Goal: Navigation & Orientation: Find specific page/section

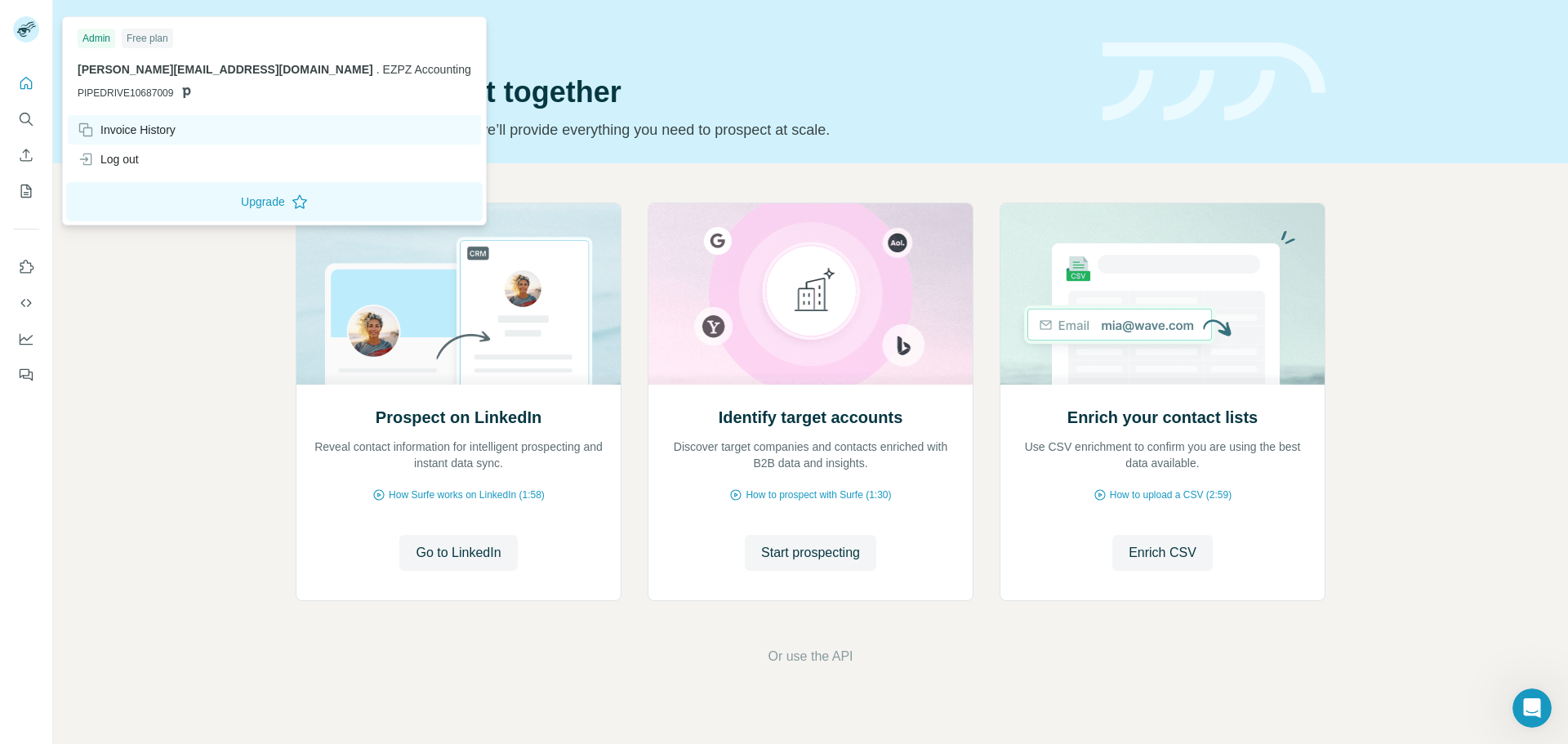
click at [98, 128] on div "Invoice History" at bounding box center [126, 130] width 98 height 17
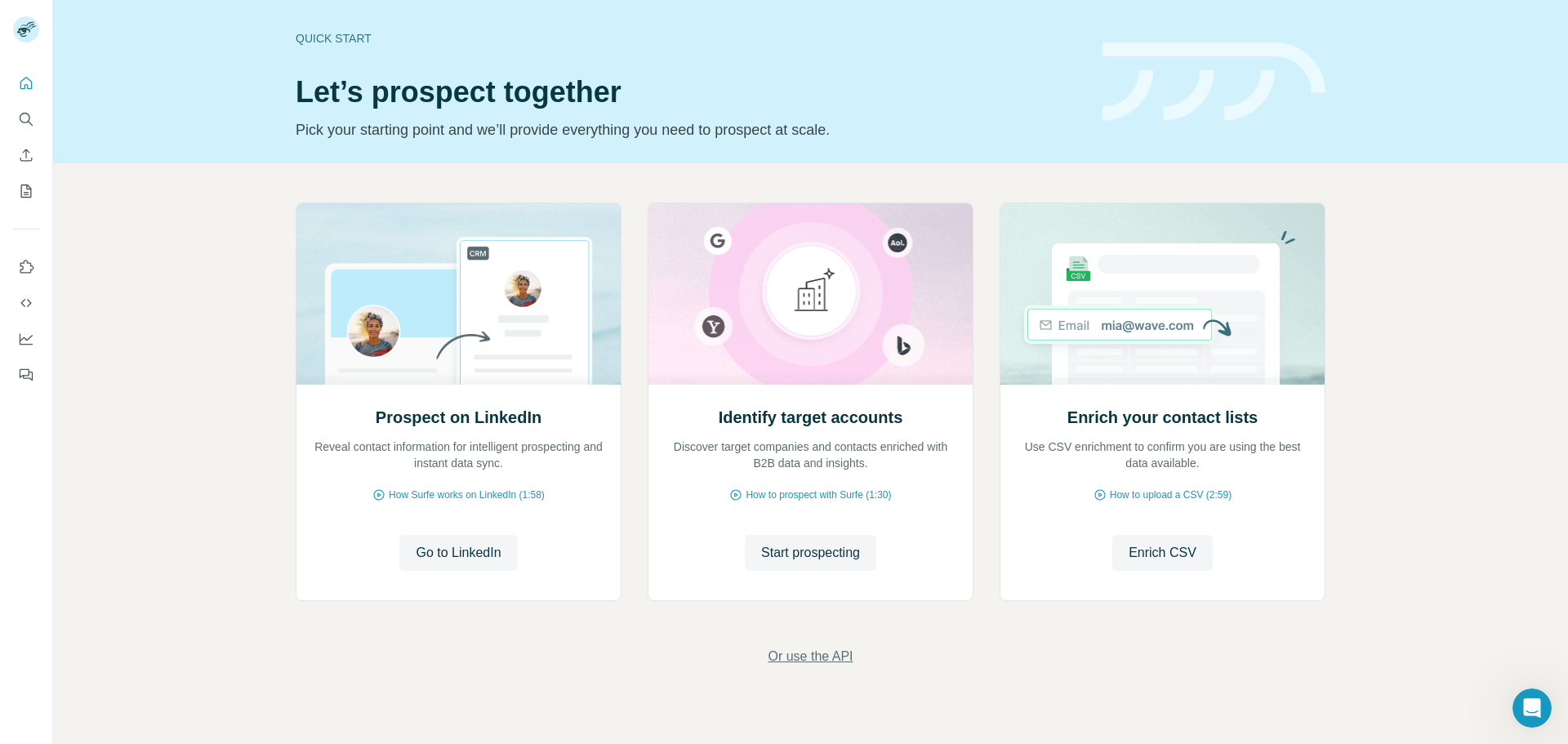
click at [841, 653] on span "Or use the API" at bounding box center [811, 656] width 85 height 19
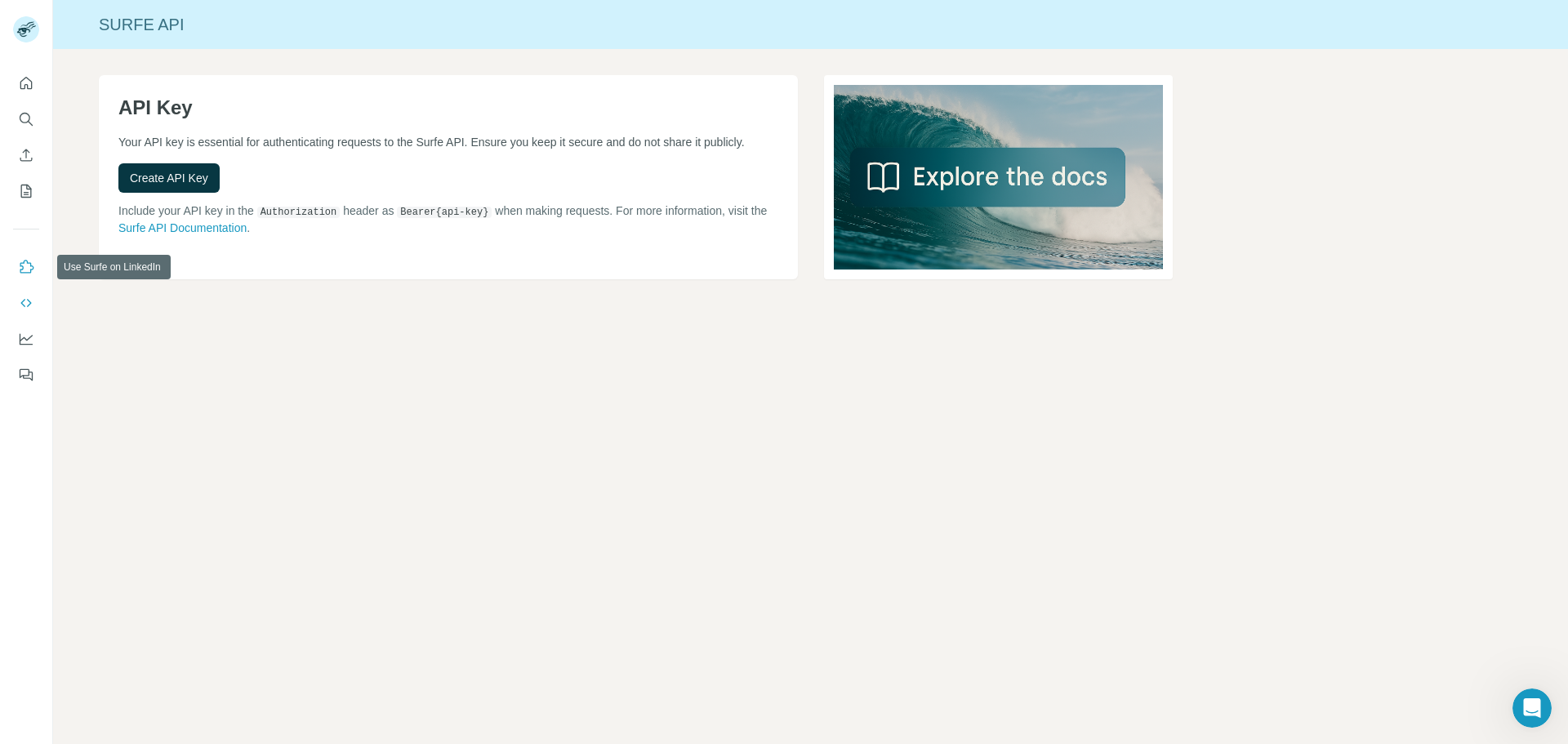
click at [18, 267] on icon "Use Surfe on LinkedIn" at bounding box center [26, 267] width 17 height 17
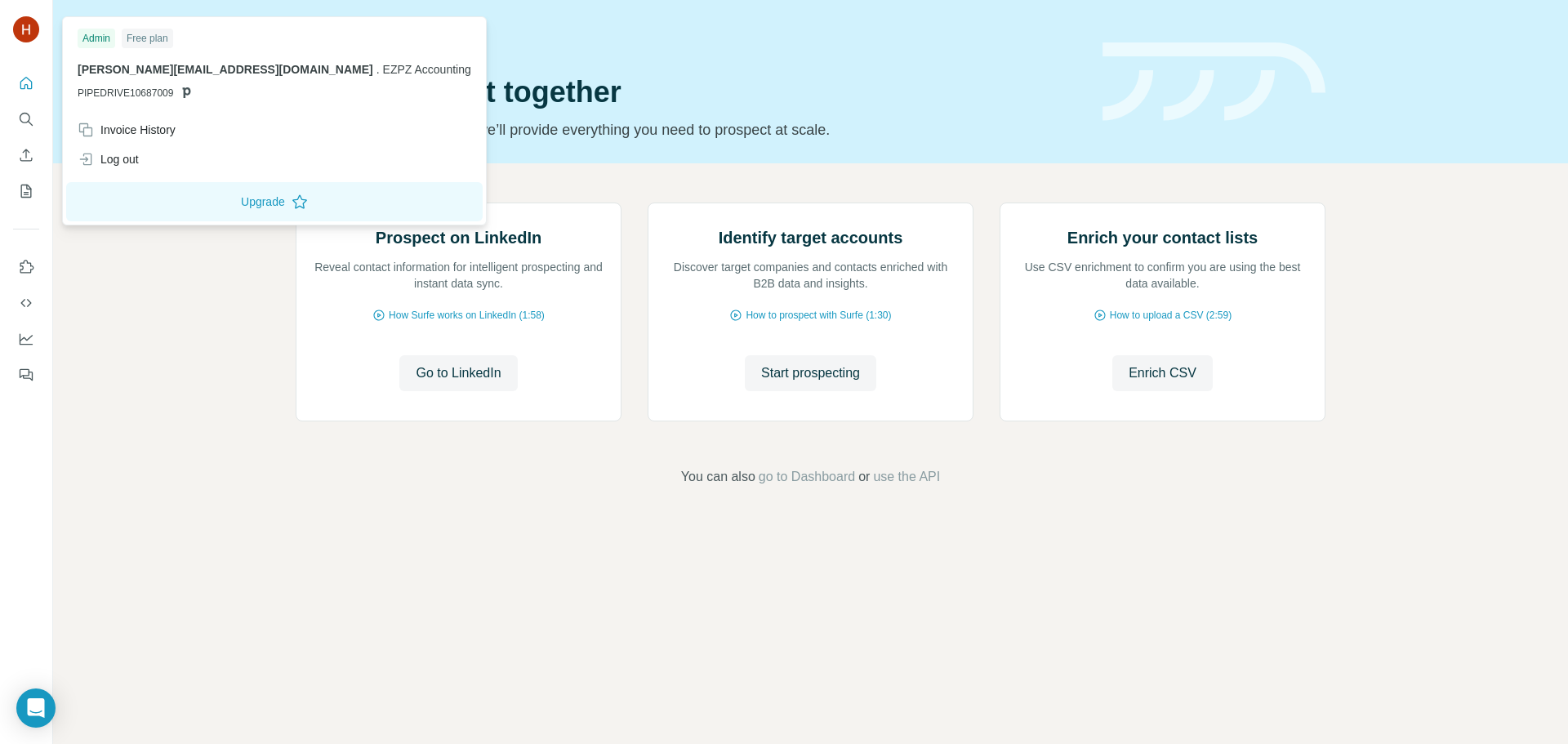
click at [22, 24] on img at bounding box center [26, 29] width 26 height 26
click at [120, 124] on div "Invoice History" at bounding box center [126, 130] width 98 height 17
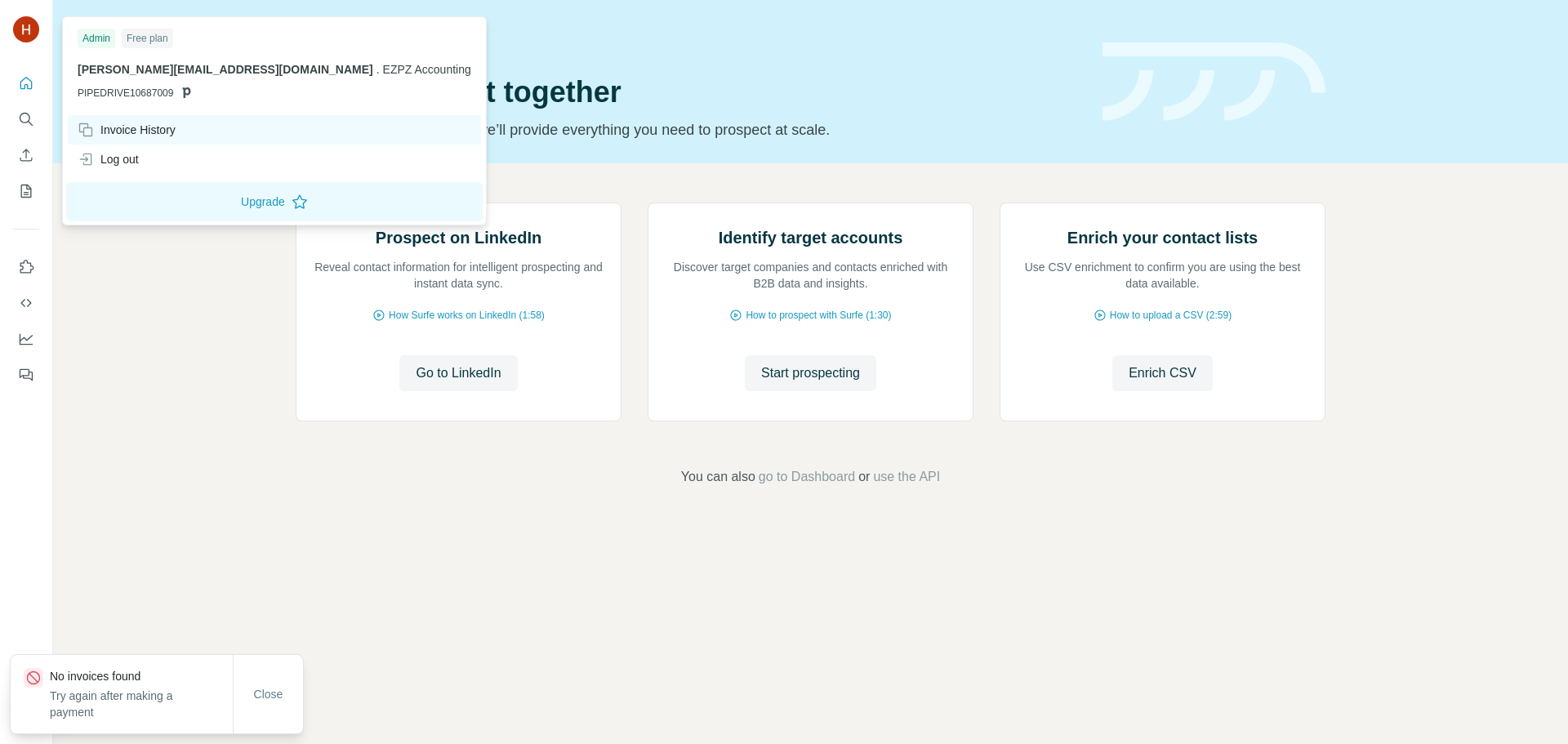
click at [120, 124] on div "Invoice History" at bounding box center [126, 130] width 98 height 17
click at [31, 116] on icon "Search" at bounding box center [26, 120] width 17 height 17
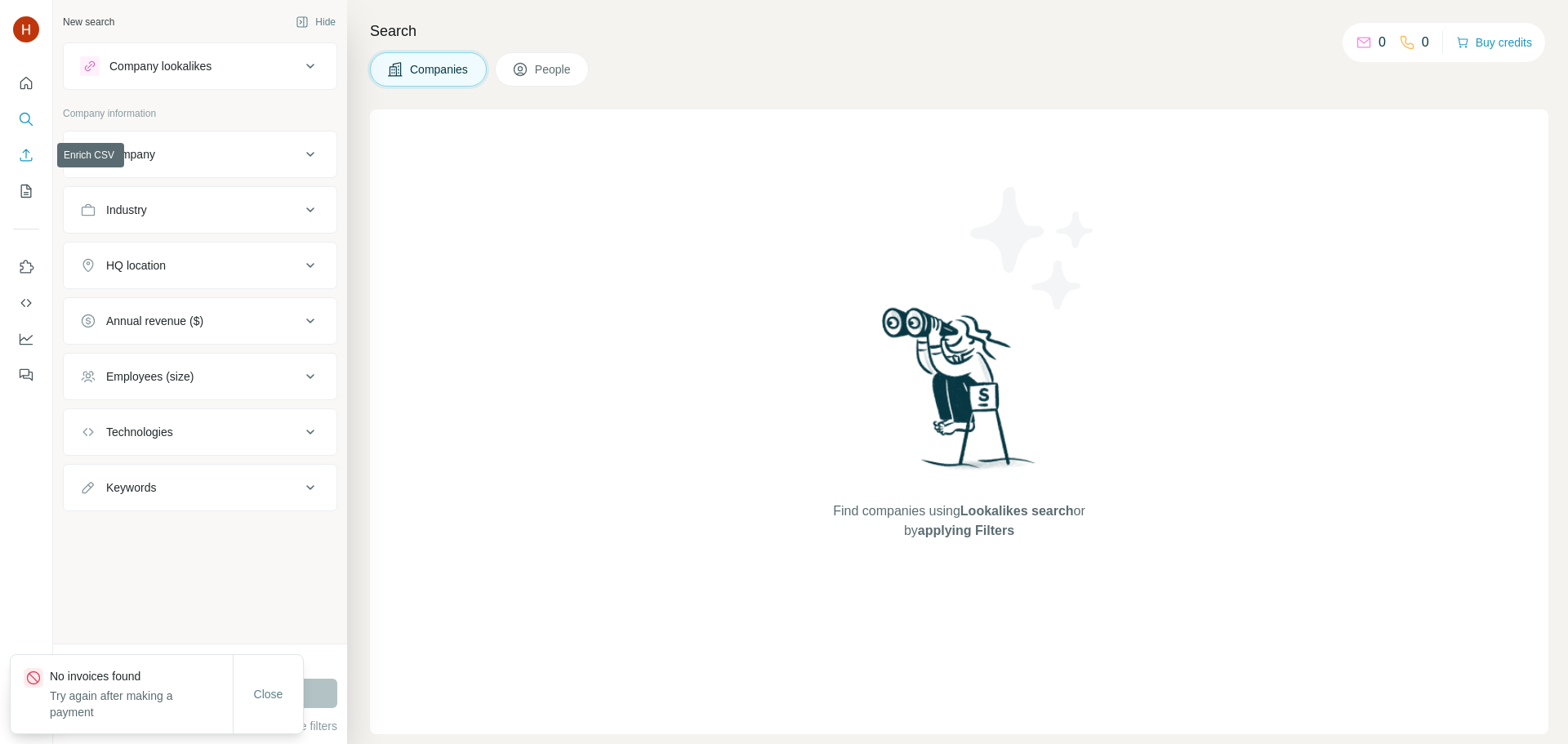
click at [24, 155] on icon "Enrich CSV" at bounding box center [26, 156] width 17 height 17
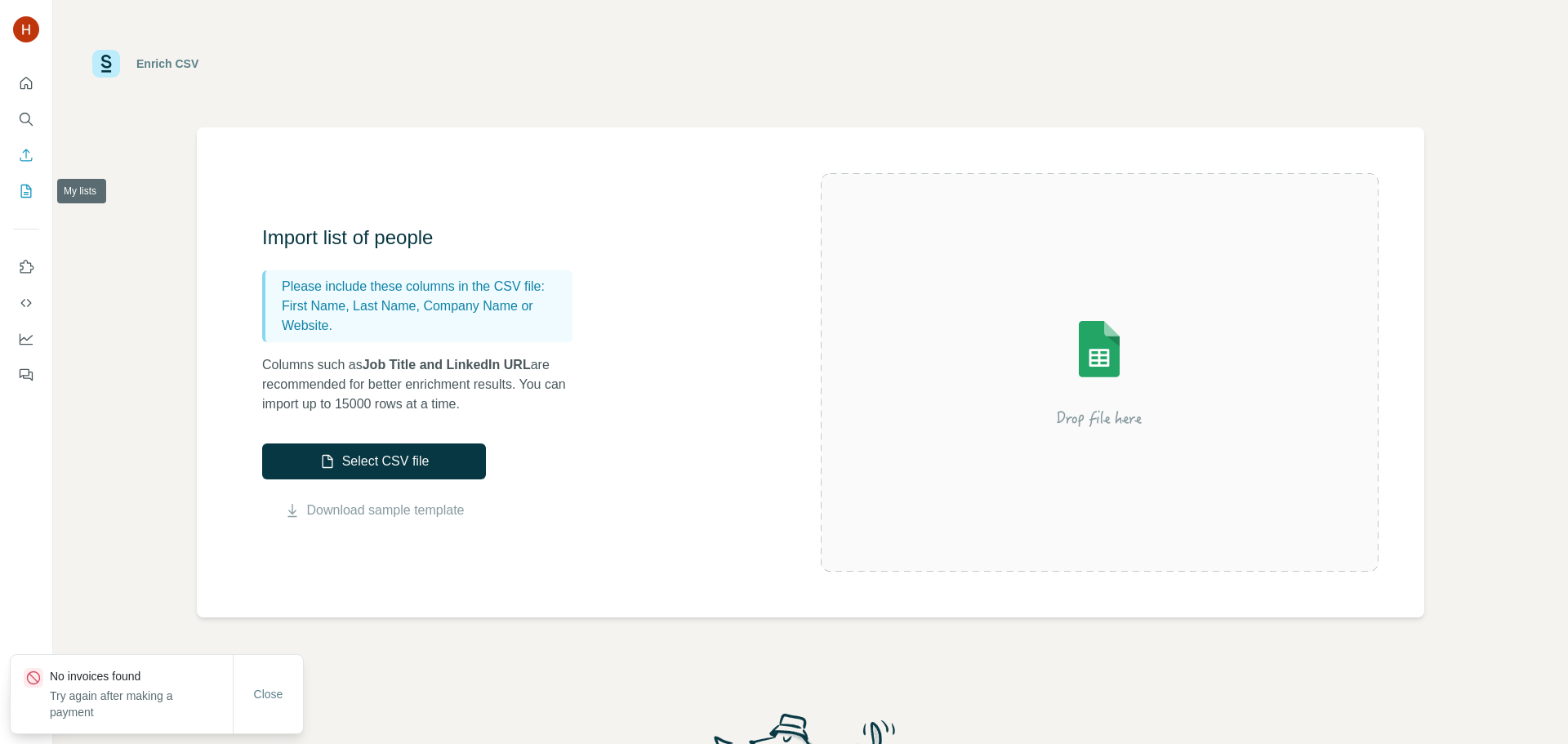
click at [27, 198] on icon "My lists" at bounding box center [26, 192] width 17 height 17
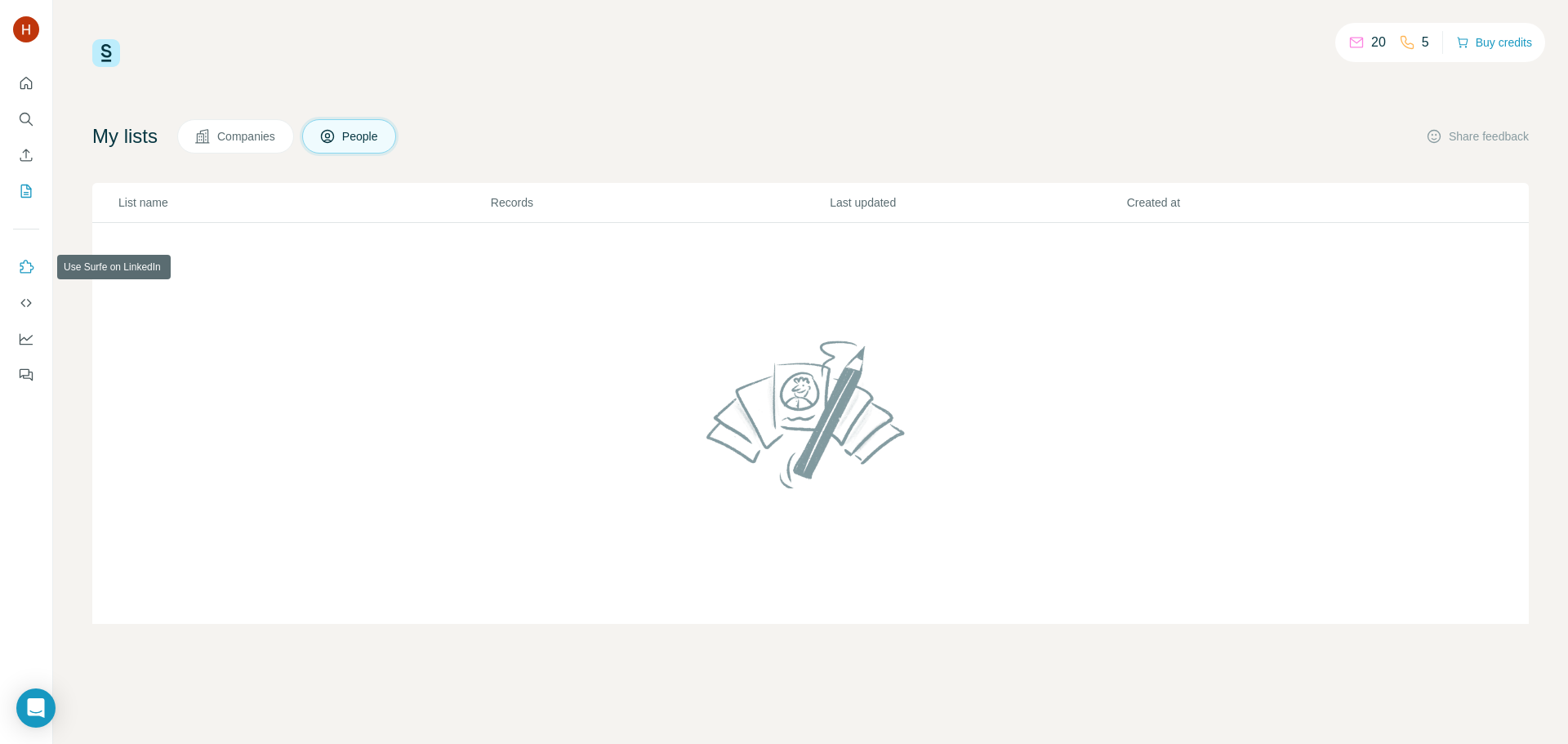
click at [26, 264] on icon "Use Surfe on LinkedIn" at bounding box center [26, 267] width 17 height 17
click at [30, 335] on icon "Dashboard" at bounding box center [26, 339] width 17 height 17
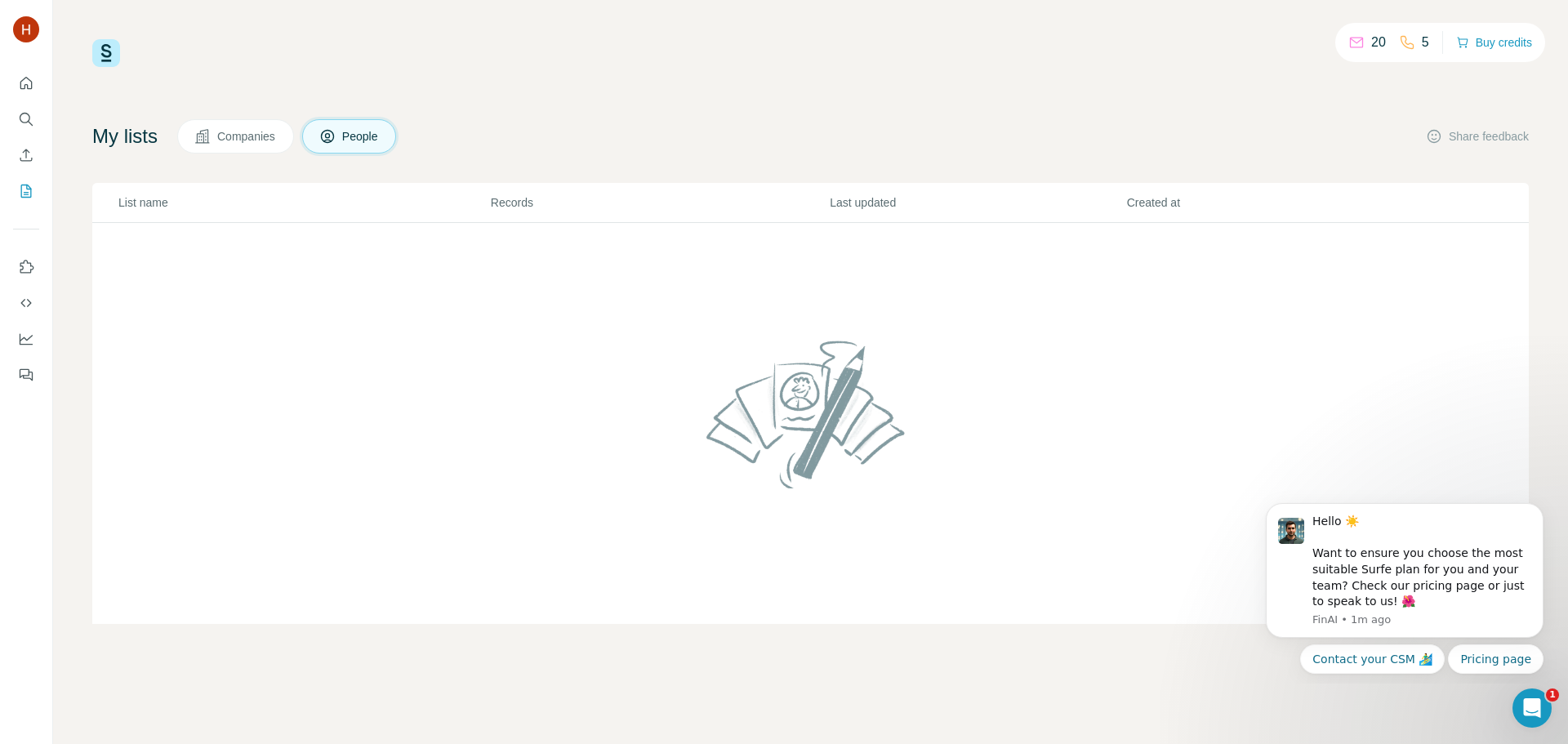
click at [438, 97] on div "20 5 Buy credits My lists Companies People Share feedback List name Records Las…" at bounding box center [810, 331] width 1437 height 585
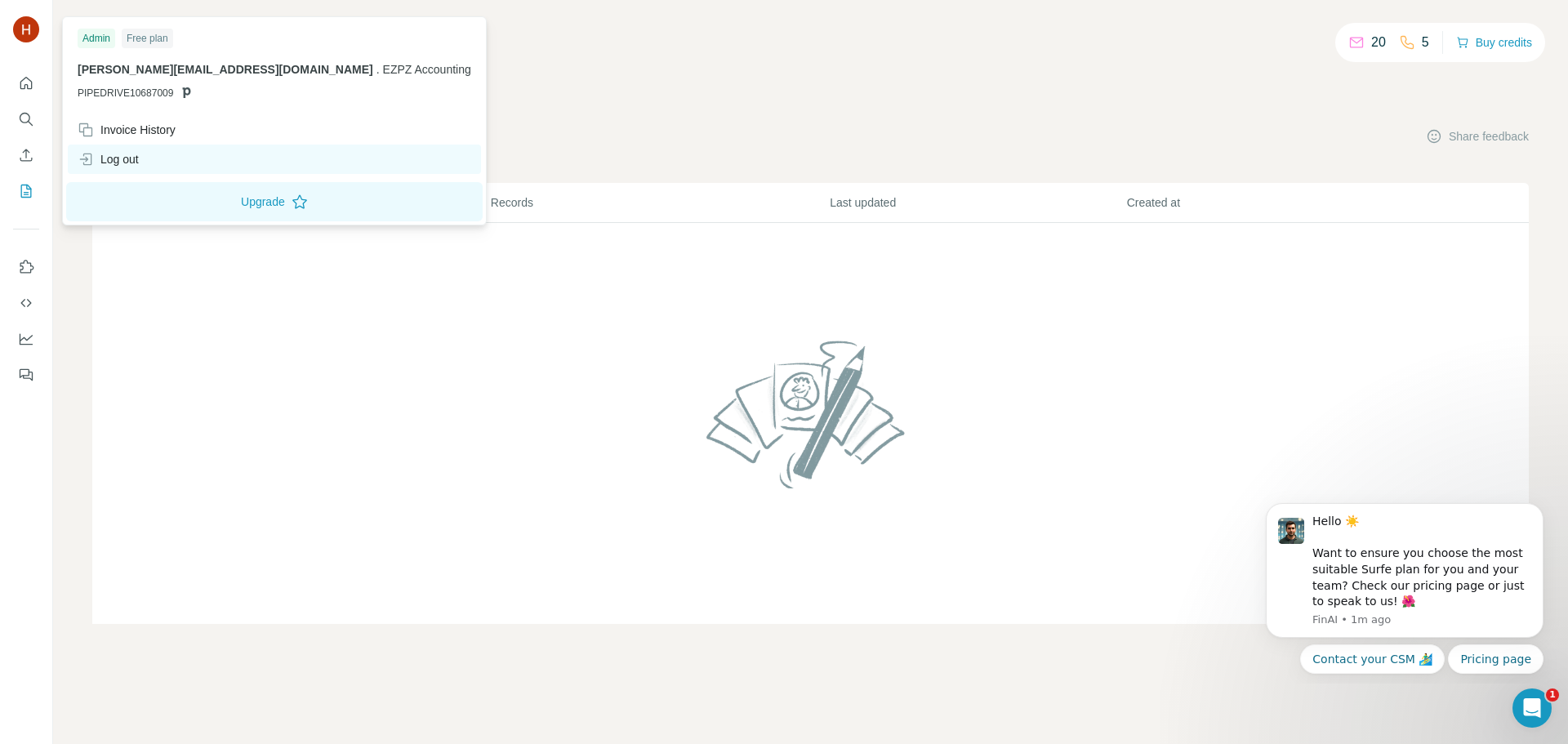
click at [137, 167] on div "Log out" at bounding box center [108, 160] width 61 height 17
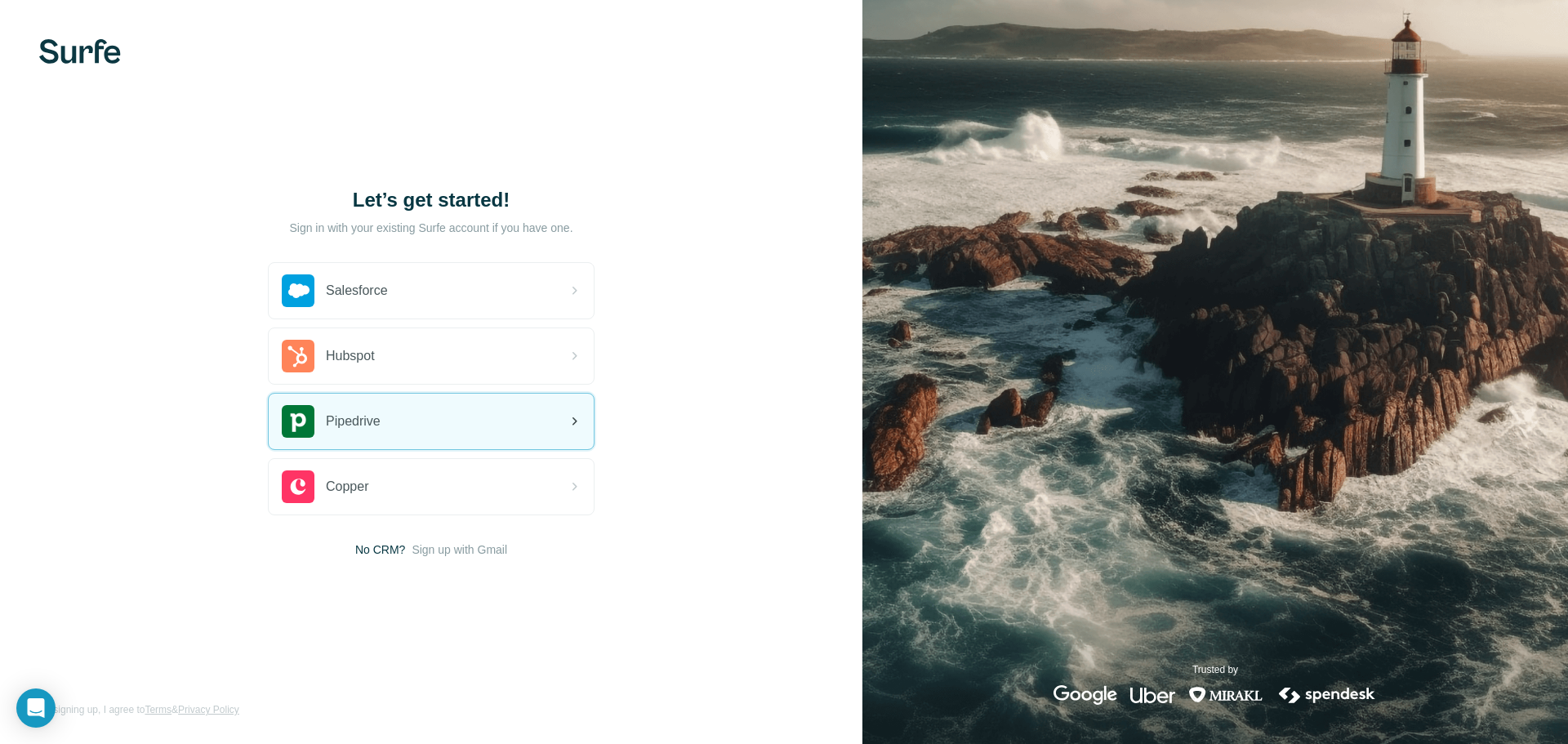
click at [377, 424] on span "Pipedrive" at bounding box center [353, 421] width 54 height 19
